Goal: Task Accomplishment & Management: Complete application form

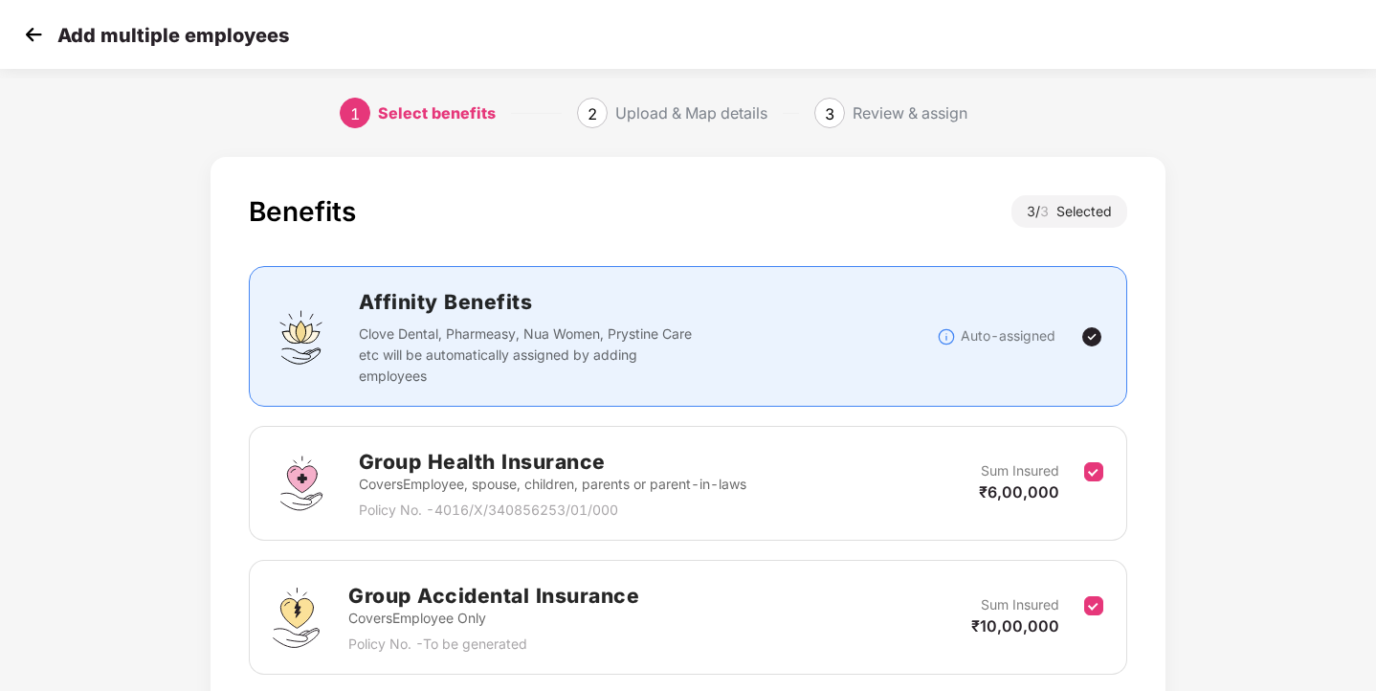
click at [33, 39] on img at bounding box center [33, 34] width 29 height 29
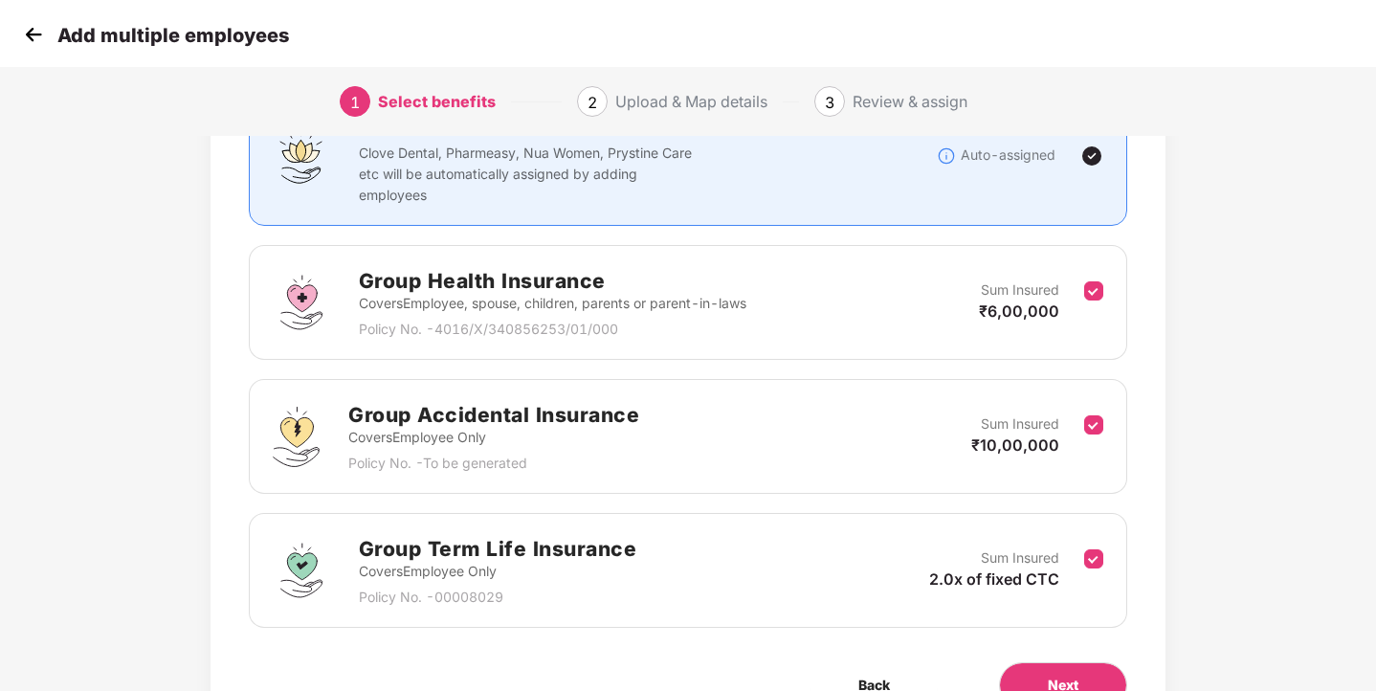
scroll to position [105, 0]
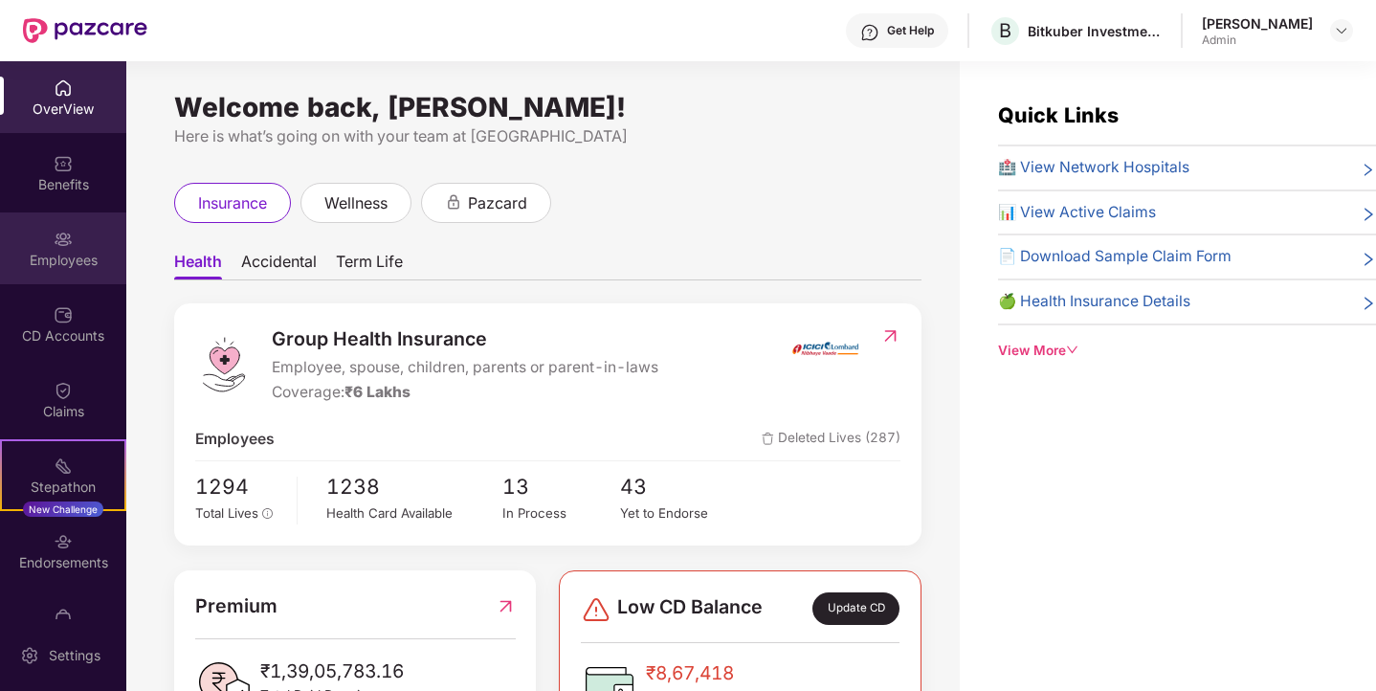
click at [86, 253] on div "Employees" at bounding box center [63, 260] width 126 height 19
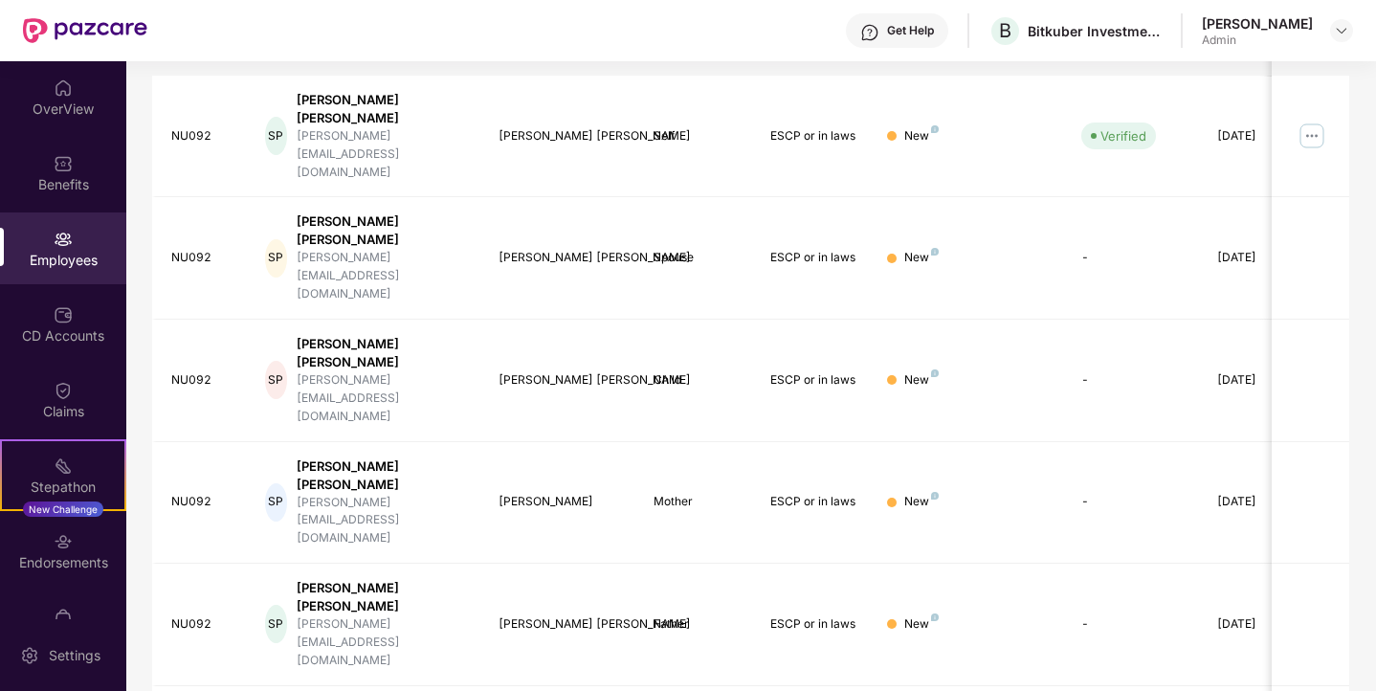
scroll to position [485, 0]
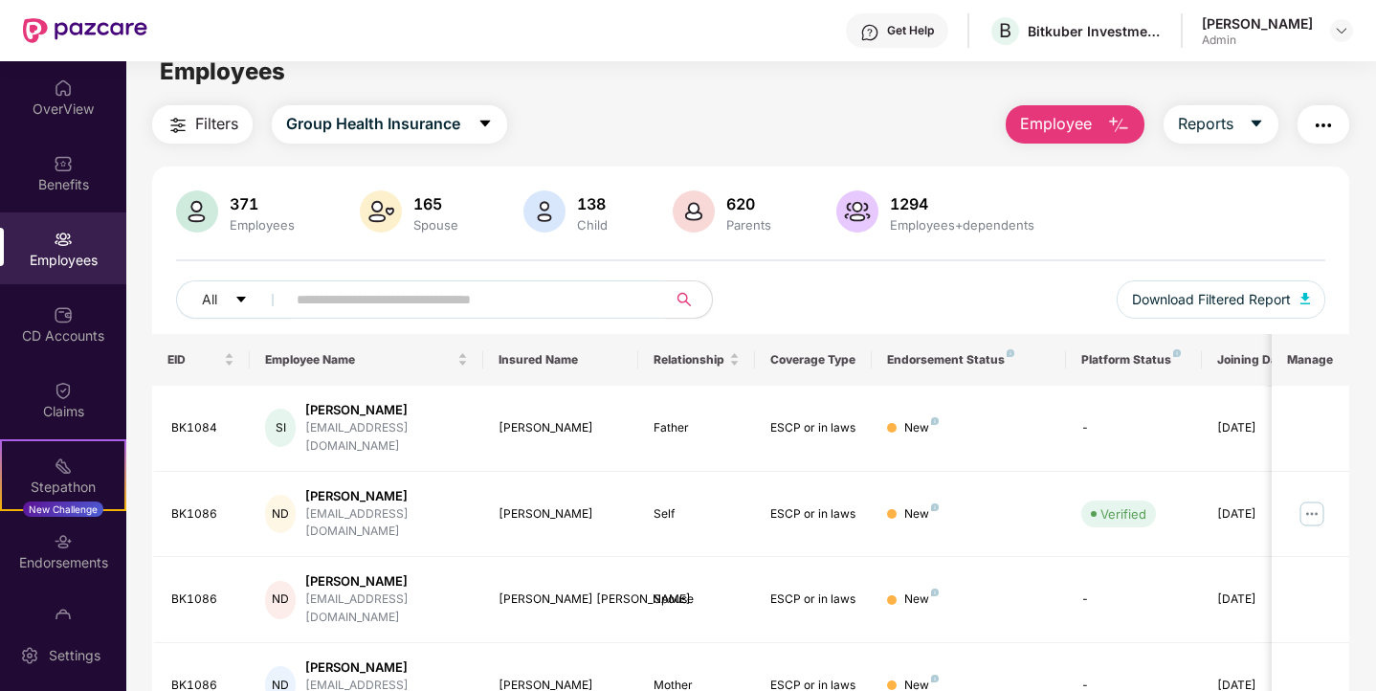
scroll to position [0, 0]
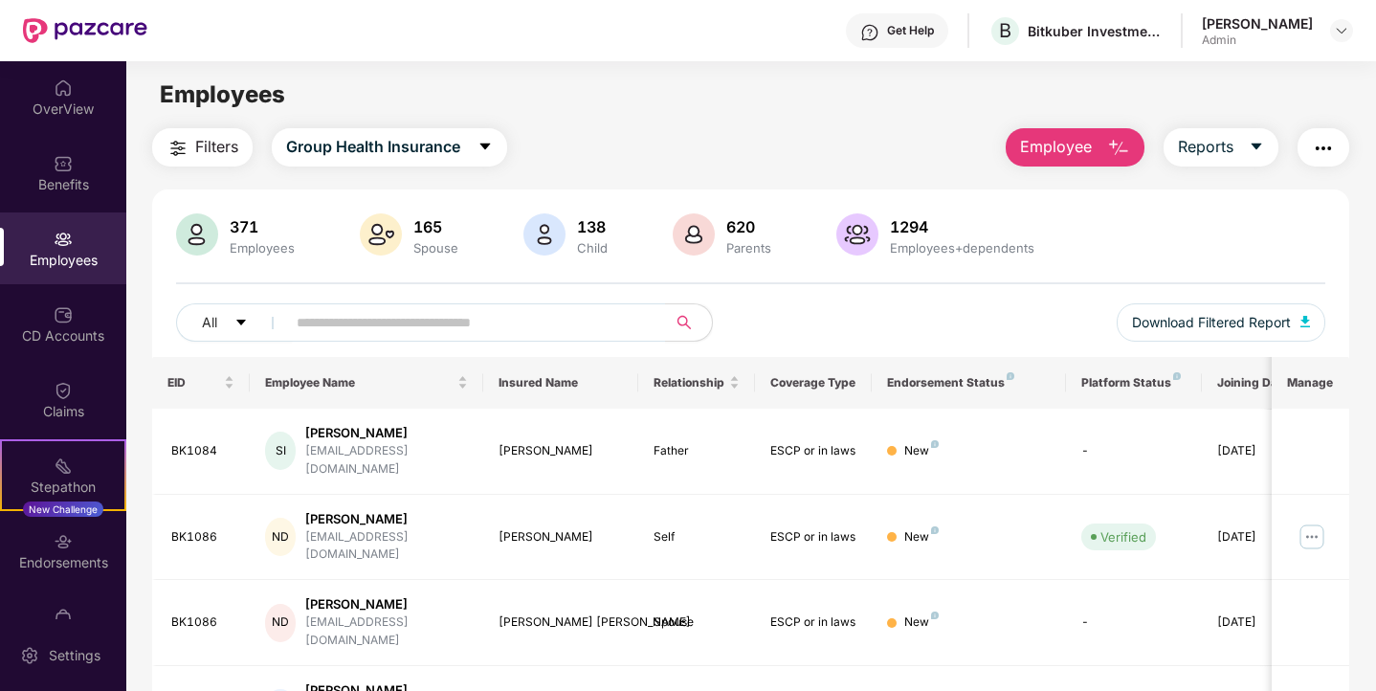
click at [1095, 147] on button "Employee" at bounding box center [1075, 147] width 139 height 38
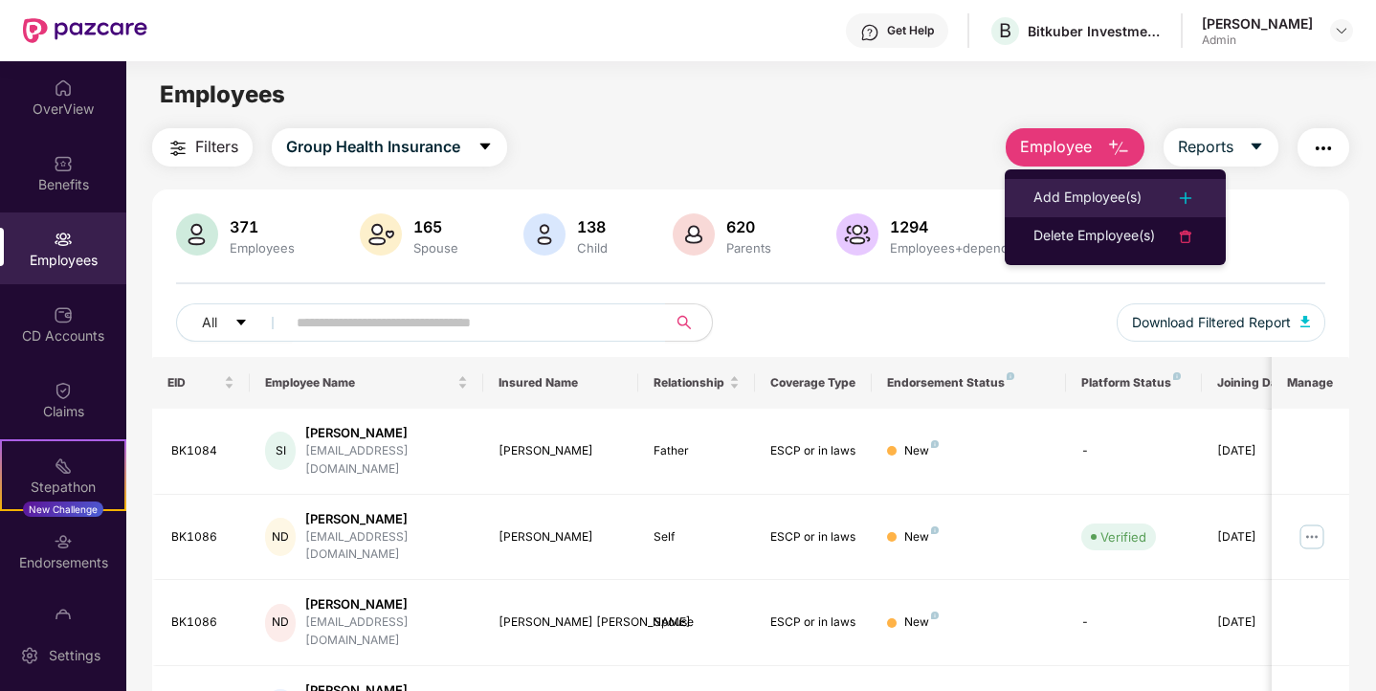
click at [1120, 184] on li "Add Employee(s)" at bounding box center [1115, 198] width 221 height 38
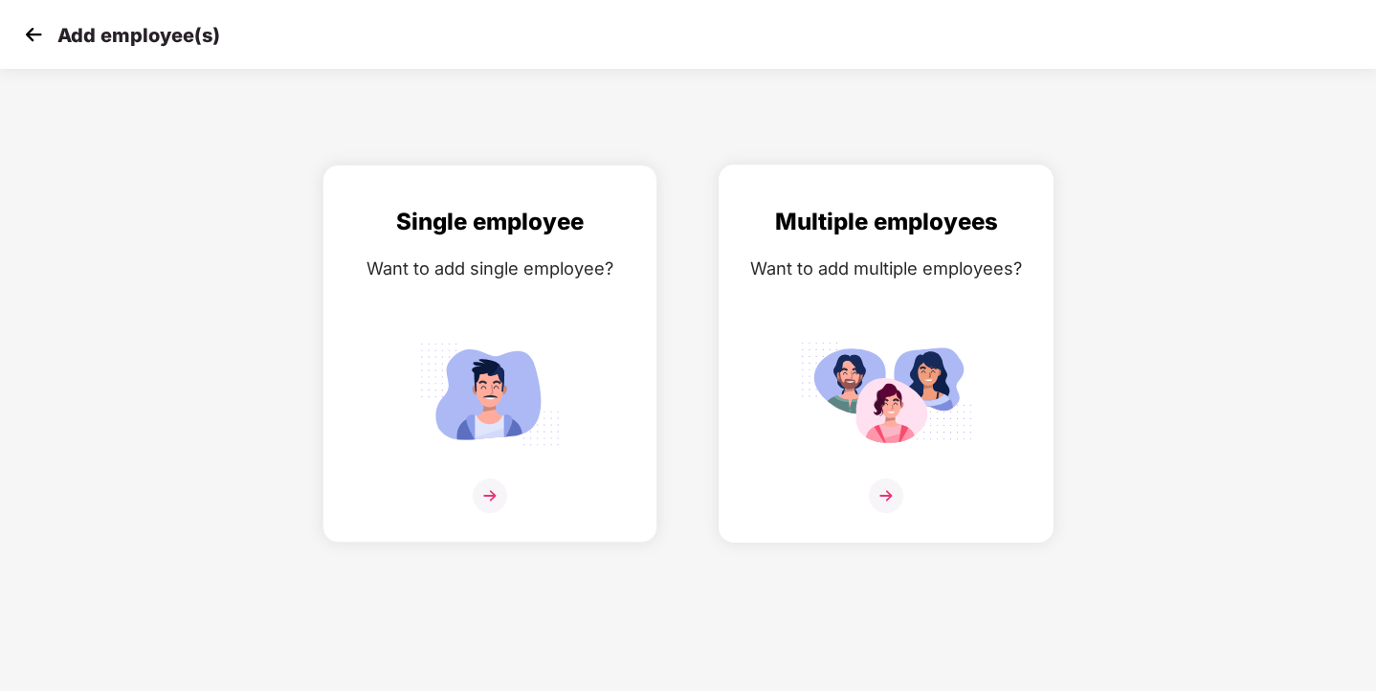
click at [896, 483] on img at bounding box center [886, 495] width 34 height 34
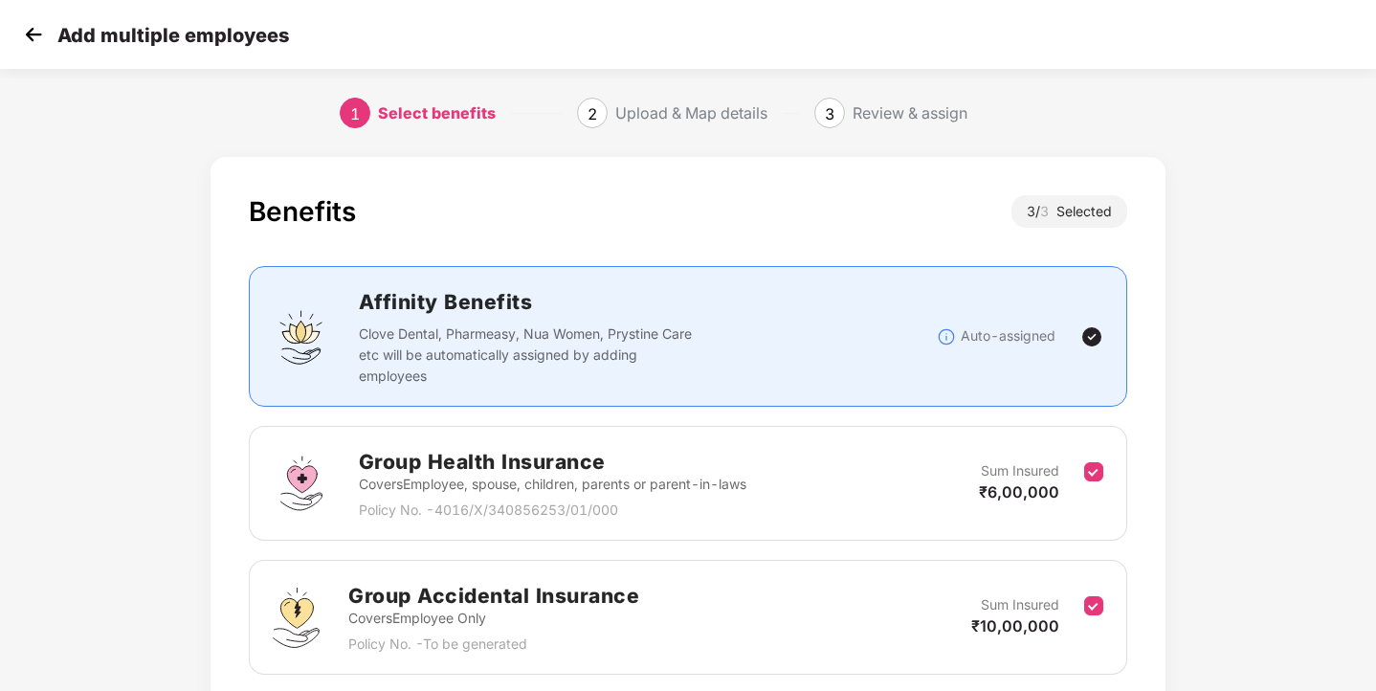
scroll to position [283, 0]
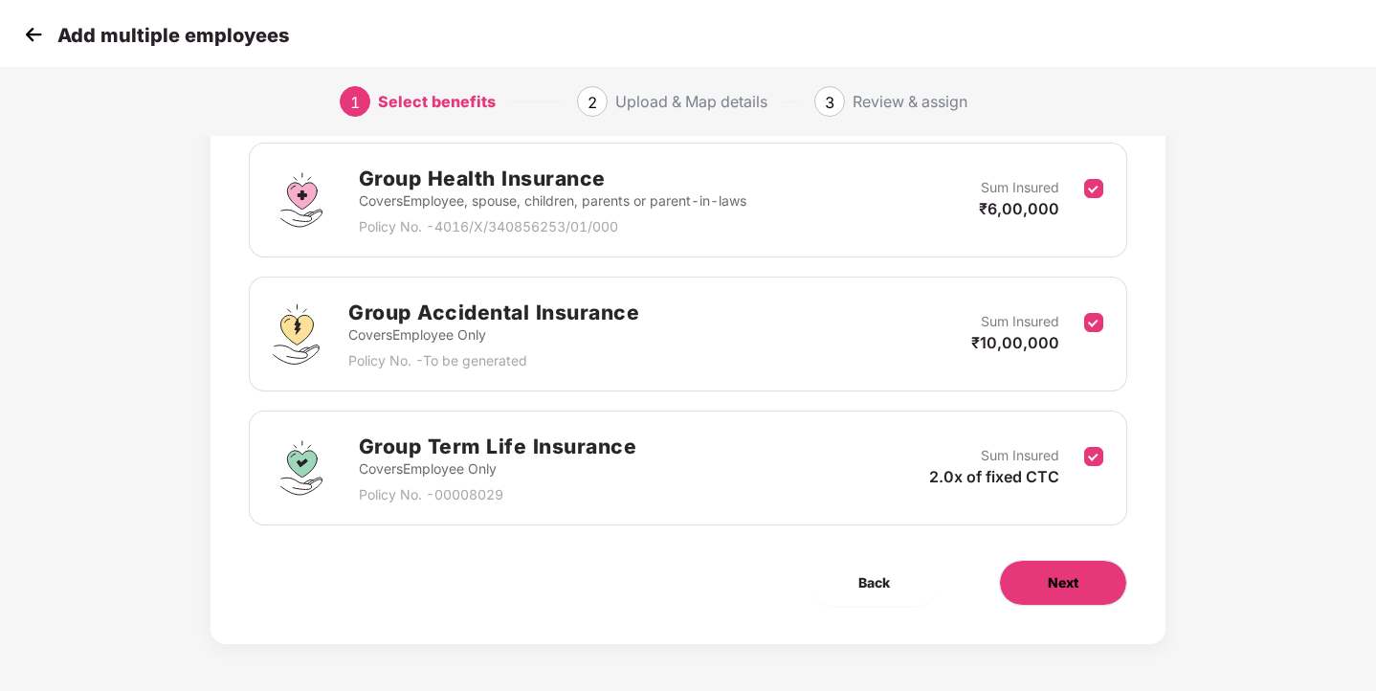
click at [1082, 588] on button "Next" at bounding box center [1063, 583] width 128 height 46
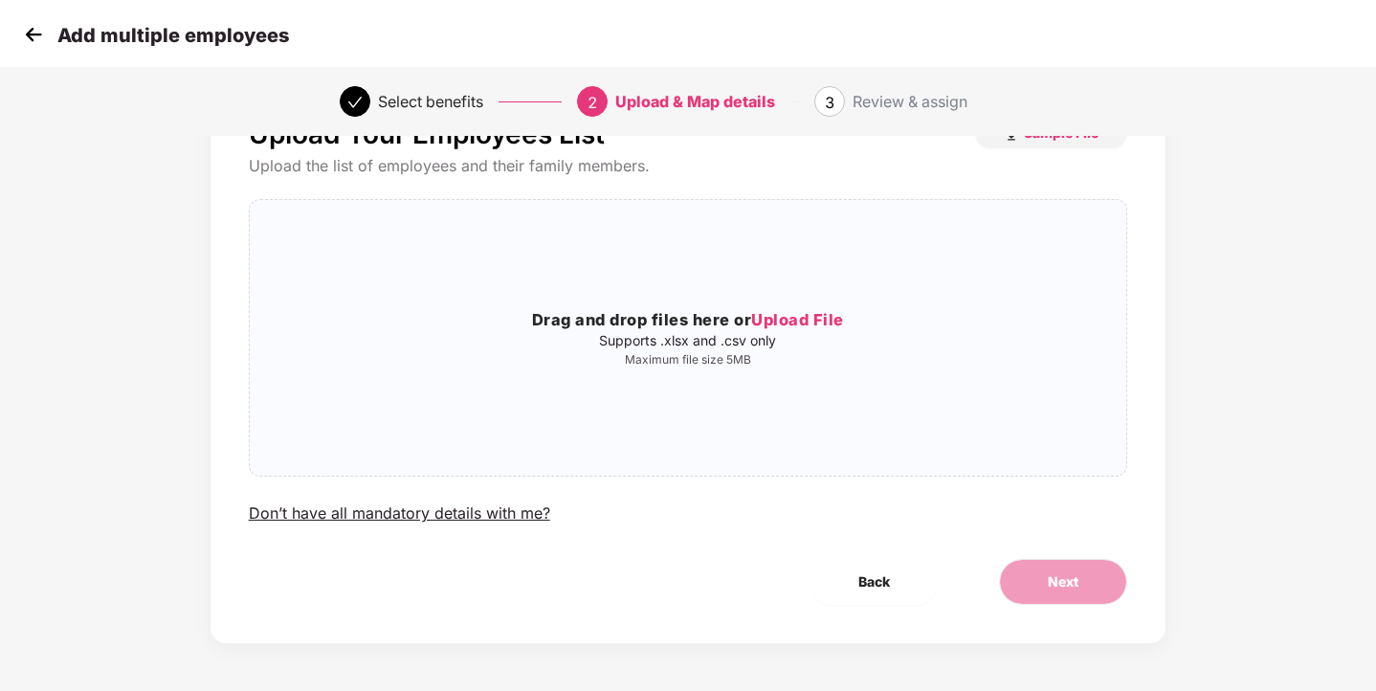
scroll to position [0, 0]
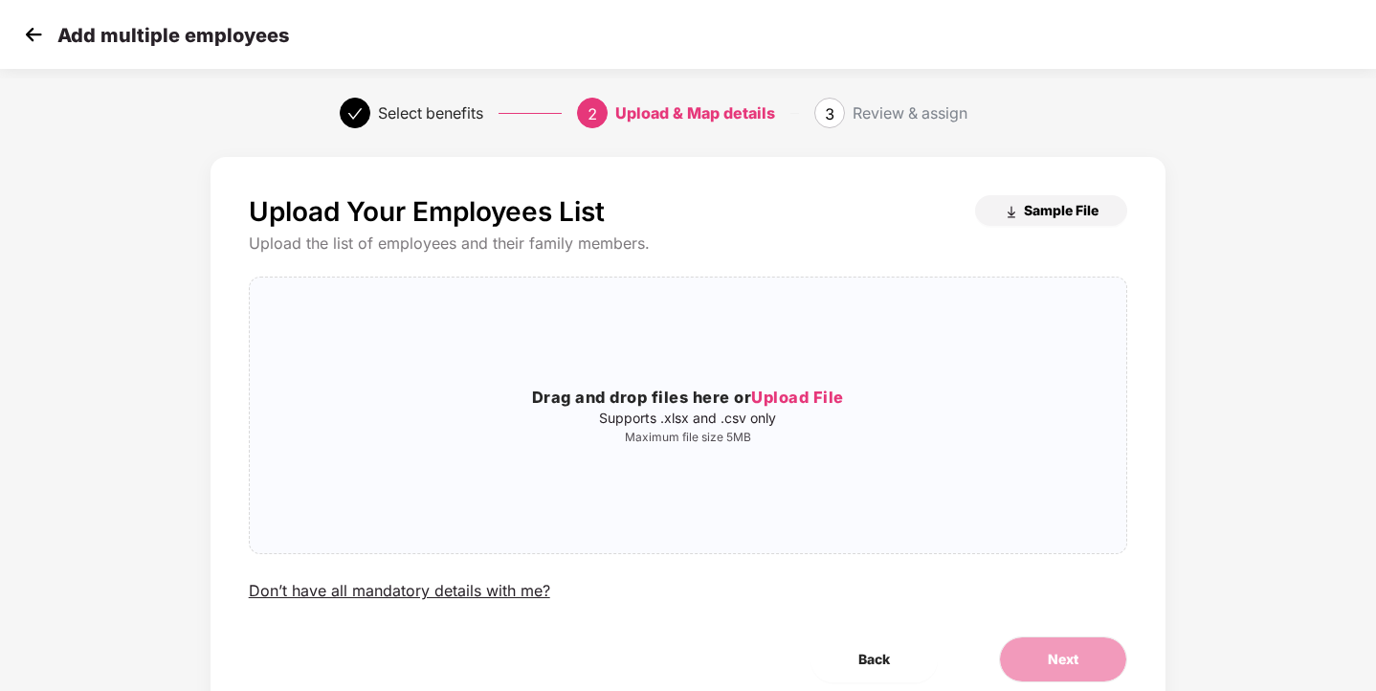
click at [1036, 214] on span "Sample File" at bounding box center [1061, 210] width 75 height 18
